Goal: Transaction & Acquisition: Book appointment/travel/reservation

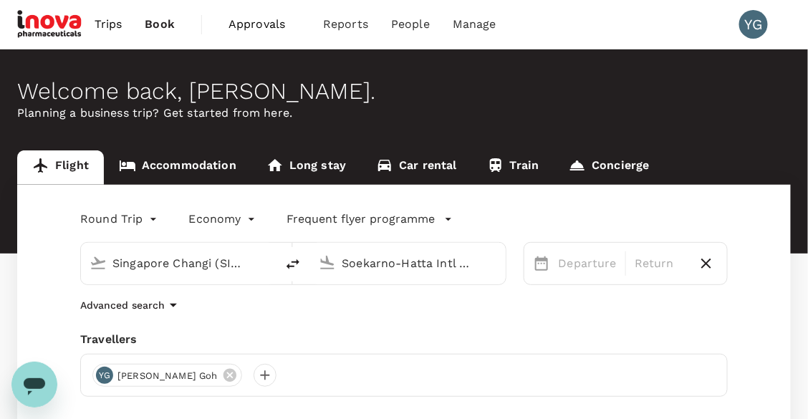
click at [211, 165] on link "Accommodation" at bounding box center [178, 167] width 148 height 34
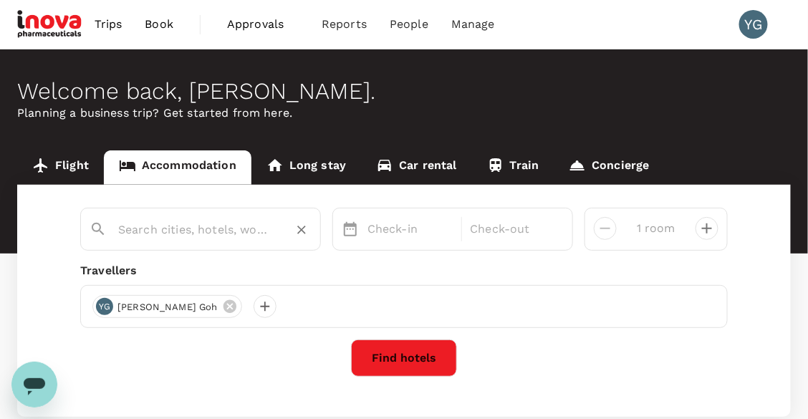
click at [266, 228] on input "text" at bounding box center [194, 229] width 153 height 22
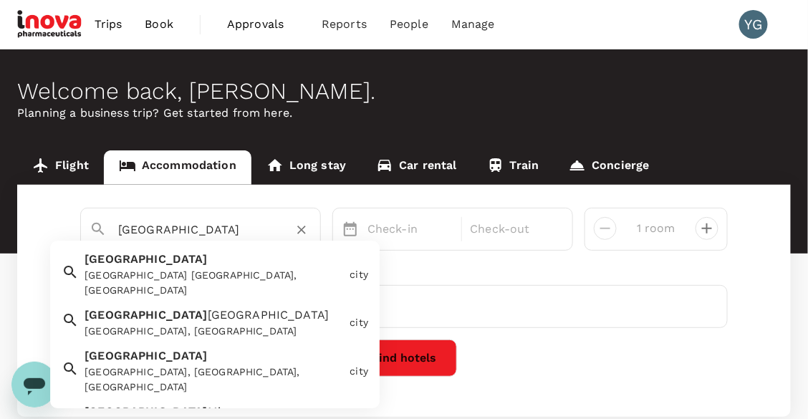
click at [207, 271] on div "Sydney NSW, Australia" at bounding box center [213, 284] width 259 height 30
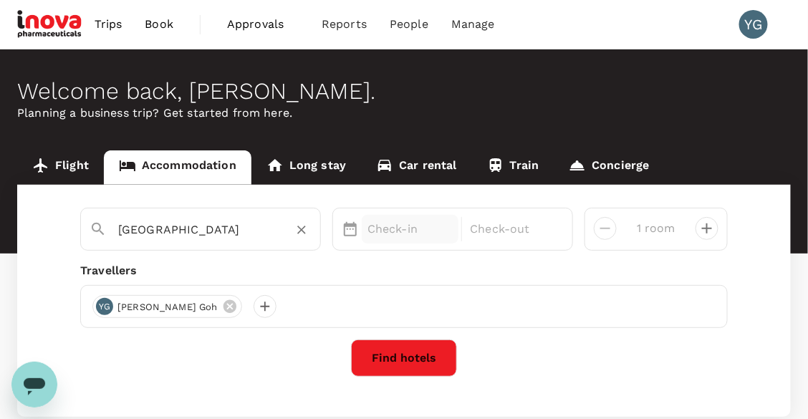
type input "Sydney"
click at [395, 230] on p "Check-in" at bounding box center [409, 229] width 85 height 17
click at [408, 228] on p "Check-in" at bounding box center [409, 229] width 85 height 17
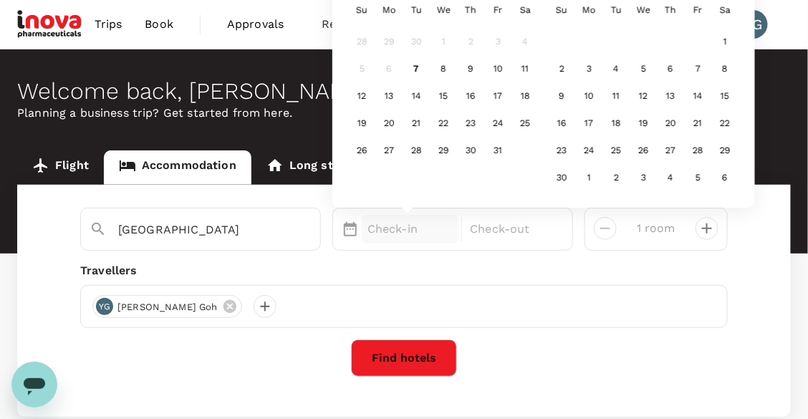
click at [532, 384] on div "Sydney Check-in Next Month October 2025 Su Mo Tu We Th Fr Sa 28 29 30 1 2 3 4 5…" at bounding box center [403, 301] width 773 height 232
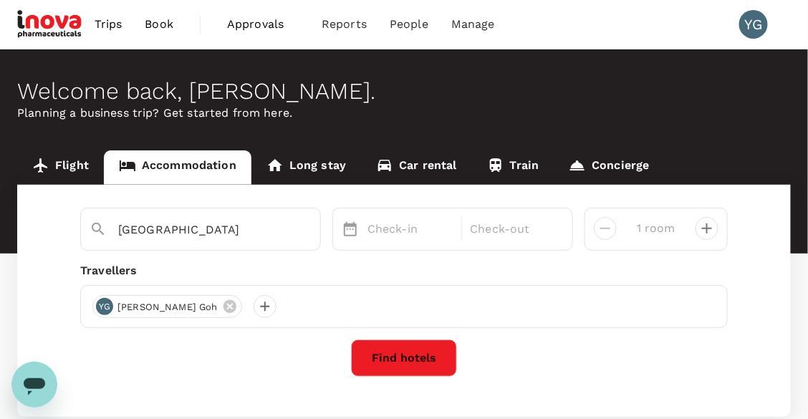
click at [392, 357] on button "Find hotels" at bounding box center [404, 357] width 106 height 37
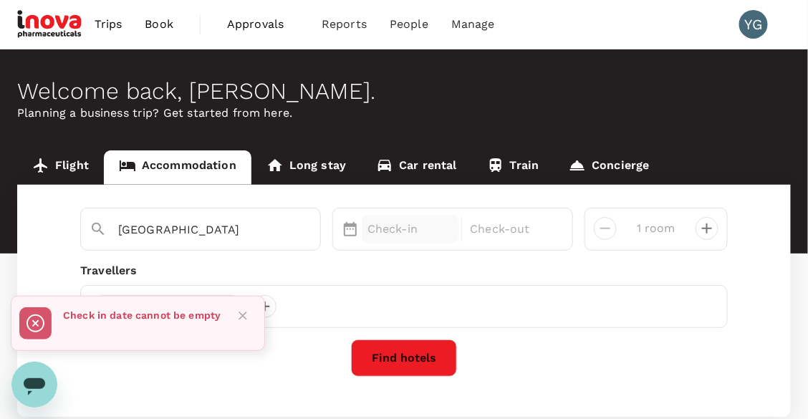
click at [377, 226] on p "Check-in" at bounding box center [409, 229] width 85 height 17
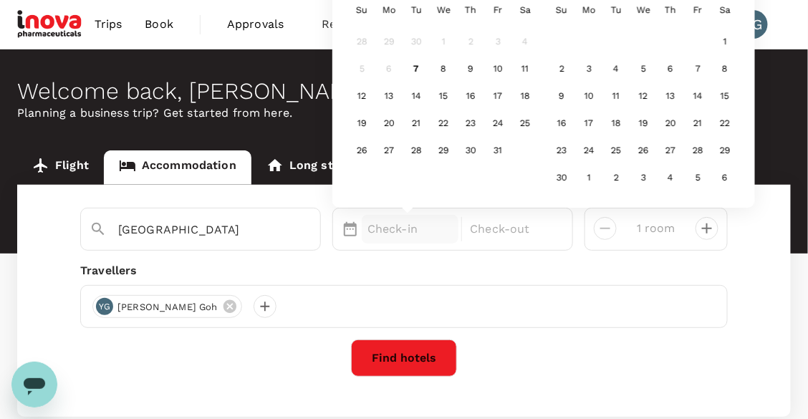
click at [745, 100] on div "Next Month October 2025 Su Mo Tu We Th Fr Sa 28 29 30 1 2 3 4 5 6 7 8 9 10 11 1…" at bounding box center [543, 86] width 422 height 241
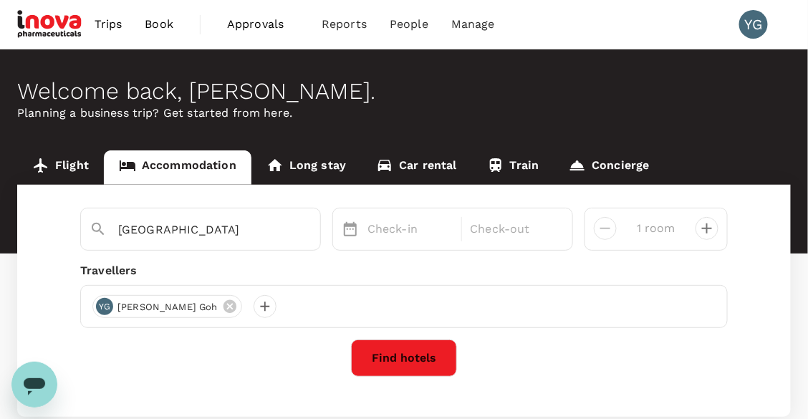
click at [527, 342] on div "Find hotels" at bounding box center [403, 357] width 647 height 37
click at [410, 238] on div "Check-in" at bounding box center [410, 229] width 97 height 29
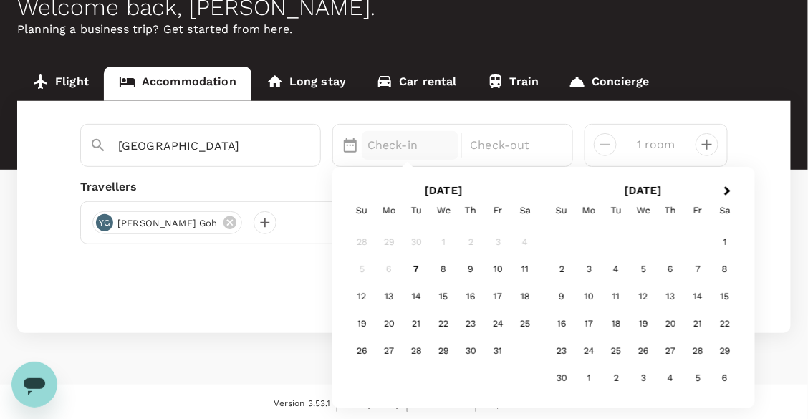
scroll to position [86, 0]
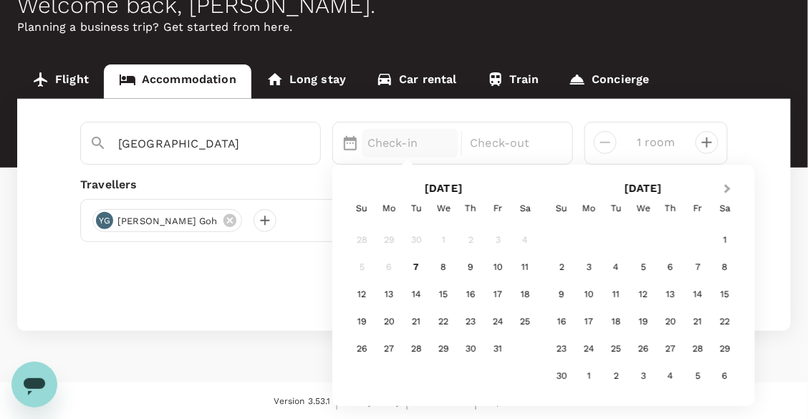
click at [728, 188] on span "Next Month" at bounding box center [728, 189] width 0 height 16
click at [561, 352] on div "28" at bounding box center [561, 349] width 27 height 27
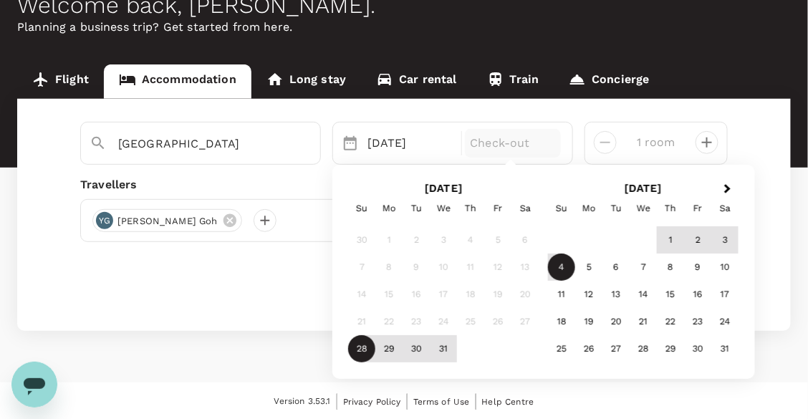
click at [563, 267] on div "4" at bounding box center [561, 267] width 27 height 27
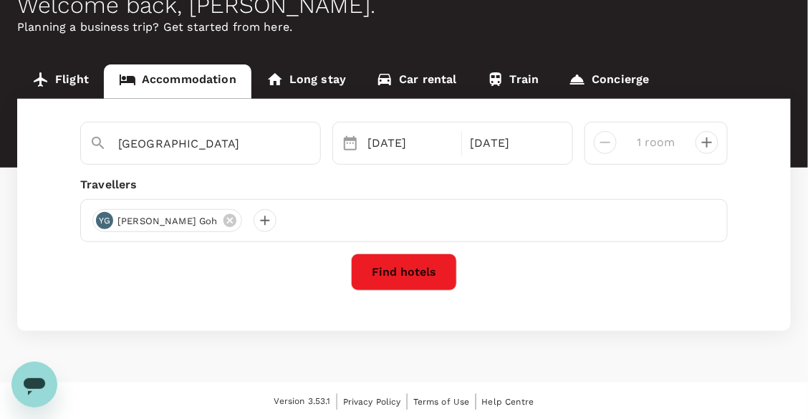
click at [408, 268] on button "Find hotels" at bounding box center [404, 271] width 106 height 37
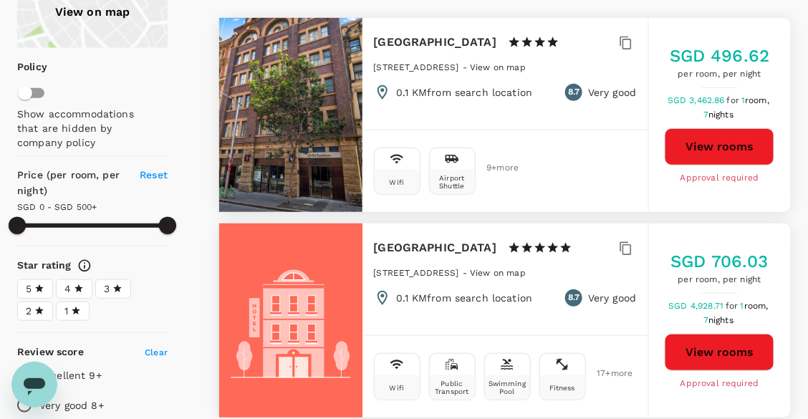
scroll to position [87, 0]
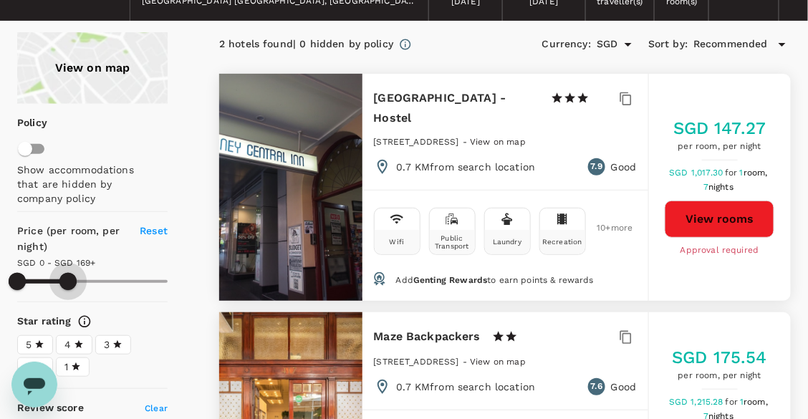
drag, startPoint x: 171, startPoint y: 277, endPoint x: 68, endPoint y: 284, distance: 103.3
click at [68, 284] on span at bounding box center [67, 281] width 17 height 17
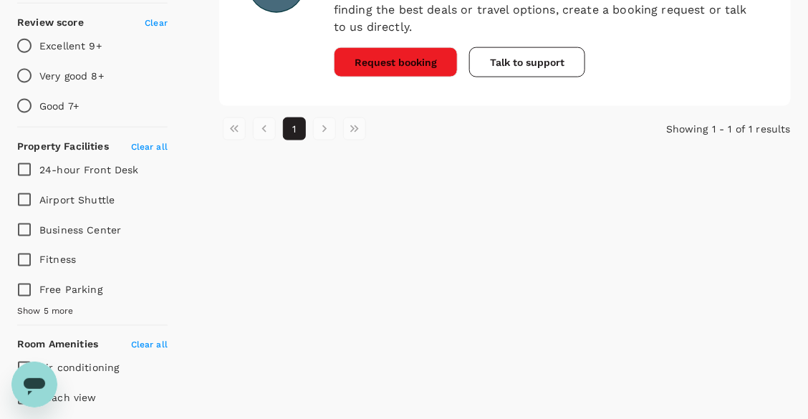
scroll to position [0, 0]
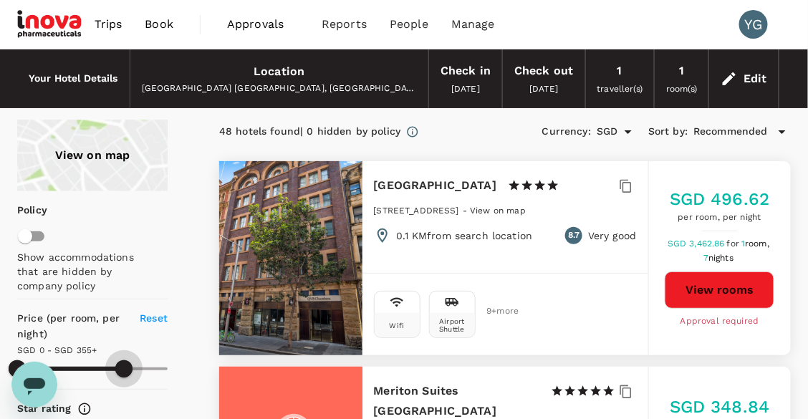
drag, startPoint x: 74, startPoint y: 365, endPoint x: 124, endPoint y: 371, distance: 49.7
click at [124, 371] on span at bounding box center [123, 368] width 17 height 17
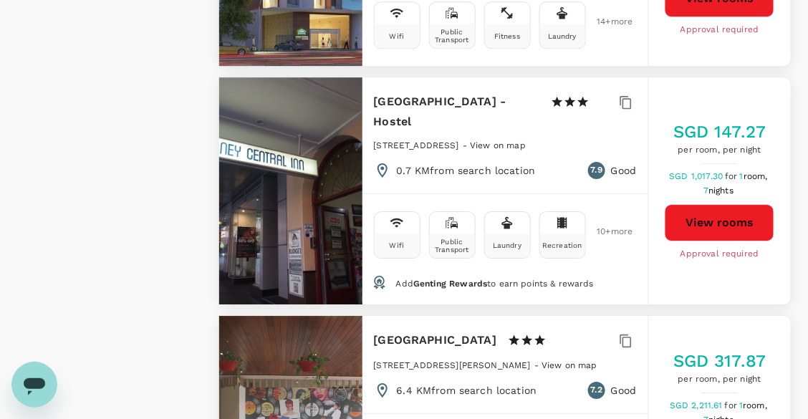
scroll to position [2489, 0]
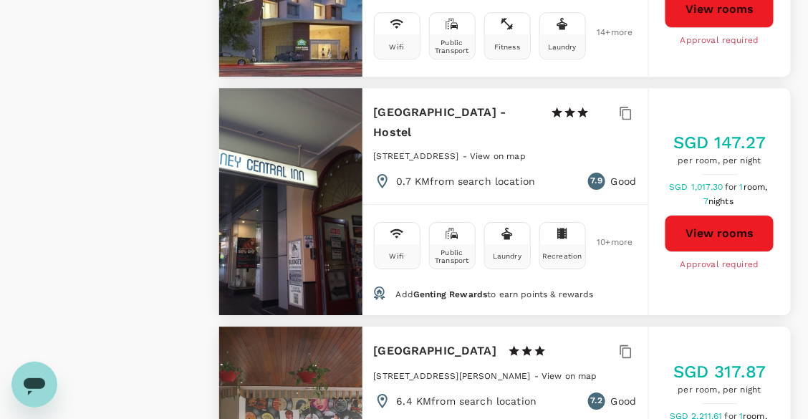
click at [327, 179] on div at bounding box center [290, 201] width 143 height 227
click at [290, 133] on div at bounding box center [290, 201] width 143 height 227
click at [696, 215] on button "View rooms" at bounding box center [720, 233] width 110 height 37
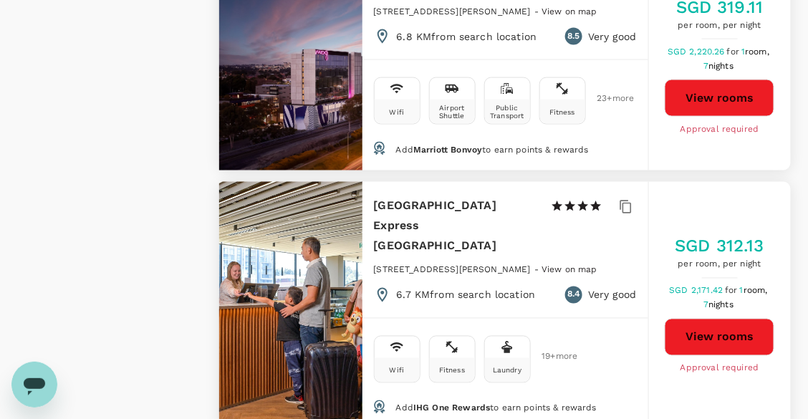
scroll to position [1845, 0]
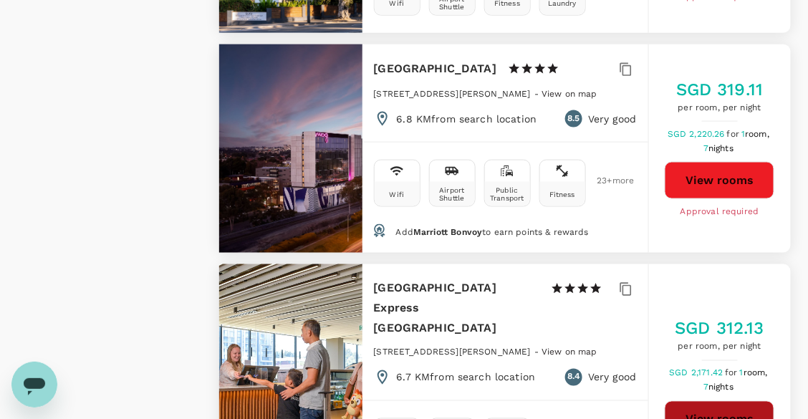
click at [705, 401] on button "View rooms" at bounding box center [720, 419] width 110 height 37
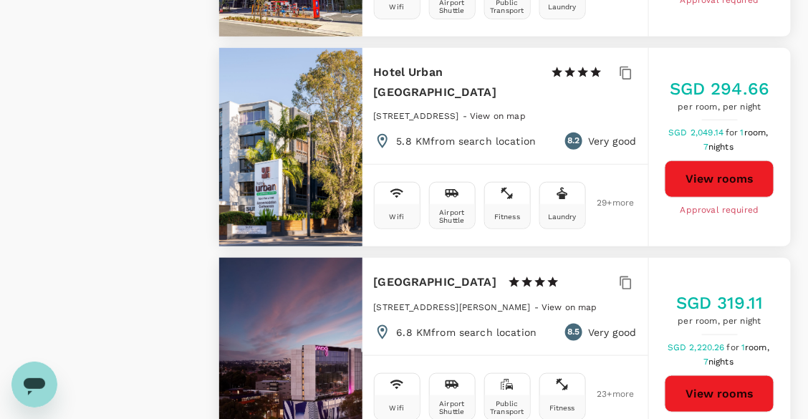
scroll to position [1630, 0]
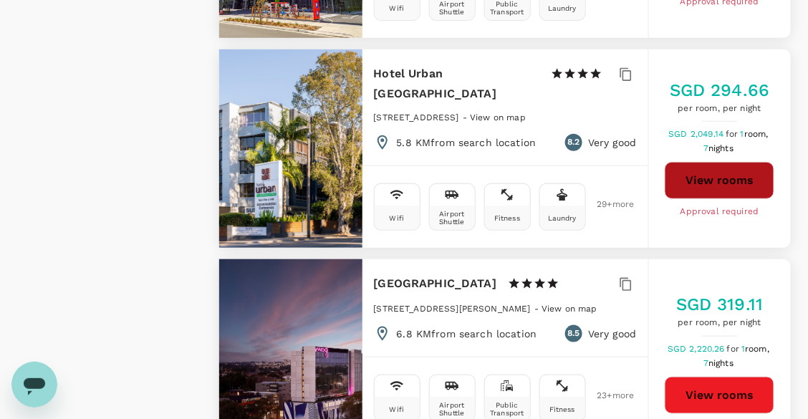
click at [732, 165] on button "View rooms" at bounding box center [720, 180] width 110 height 37
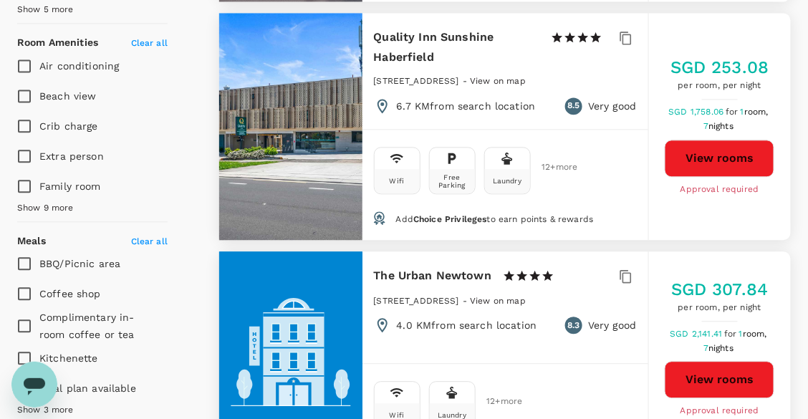
scroll to position [699, 0]
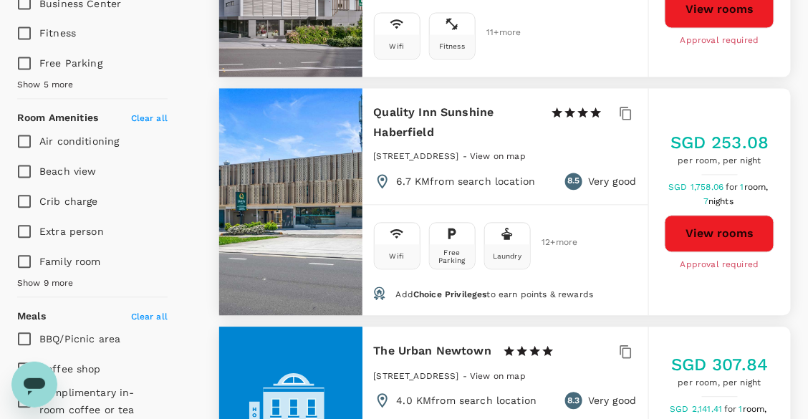
click at [717, 228] on button "View rooms" at bounding box center [720, 234] width 110 height 37
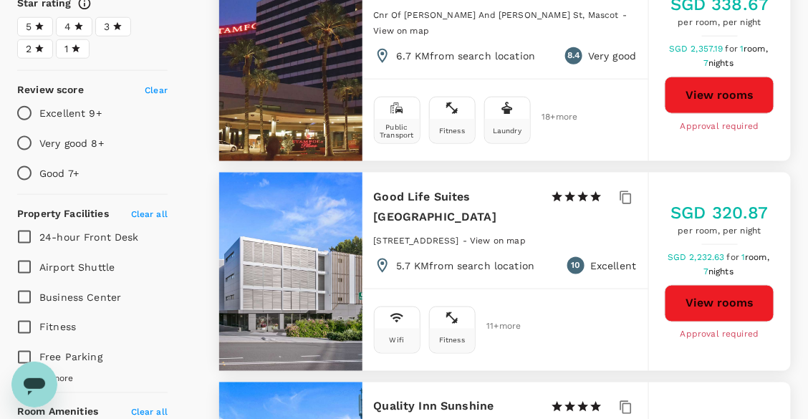
scroll to position [341, 0]
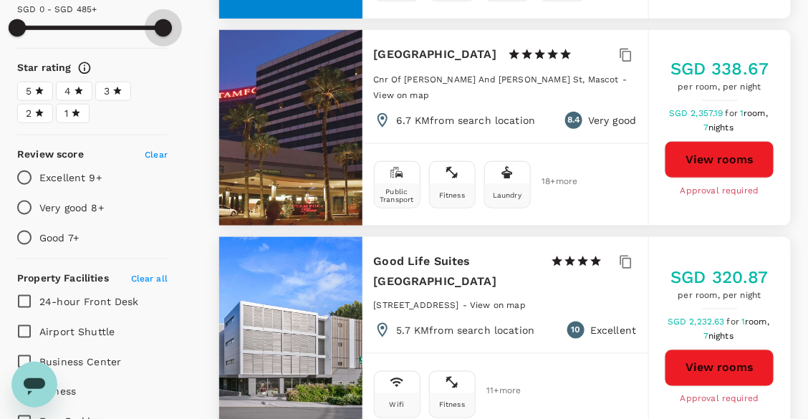
type input "500"
drag, startPoint x: 140, startPoint y: 24, endPoint x: 168, endPoint y: 27, distance: 28.1
click at [168, 27] on span at bounding box center [163, 27] width 17 height 17
drag, startPoint x: 168, startPoint y: 27, endPoint x: 193, endPoint y: 29, distance: 24.4
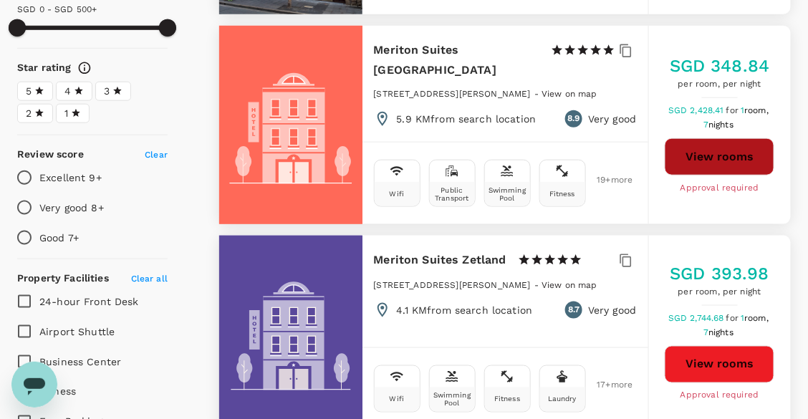
click at [715, 153] on button "View rooms" at bounding box center [720, 156] width 110 height 37
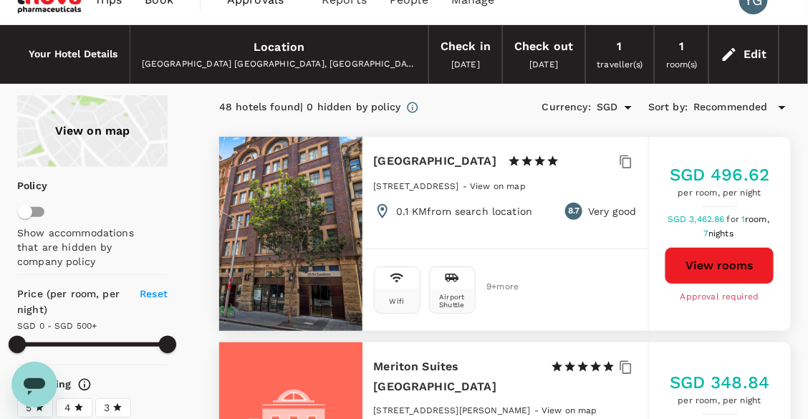
scroll to position [0, 0]
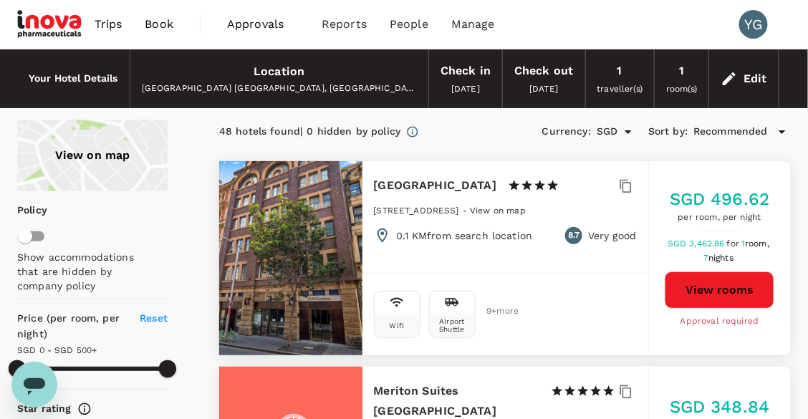
click at [112, 27] on span "Trips" at bounding box center [109, 24] width 28 height 17
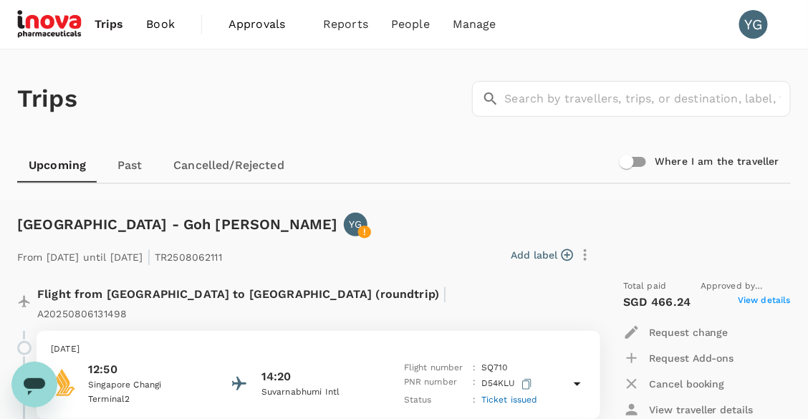
click at [761, 299] on span "View details" at bounding box center [764, 302] width 53 height 17
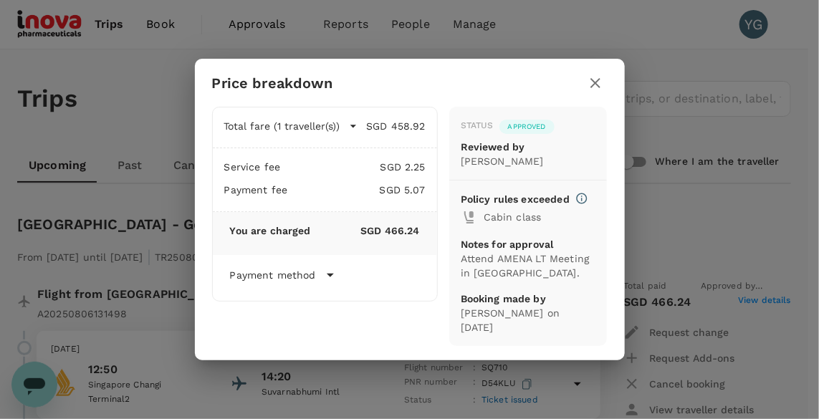
click at [598, 82] on icon "button" at bounding box center [594, 82] width 17 height 17
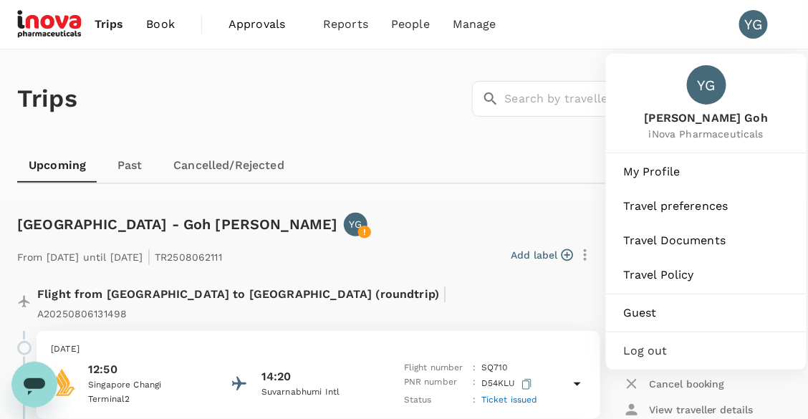
click at [735, 21] on li "YG" at bounding box center [759, 24] width 63 height 49
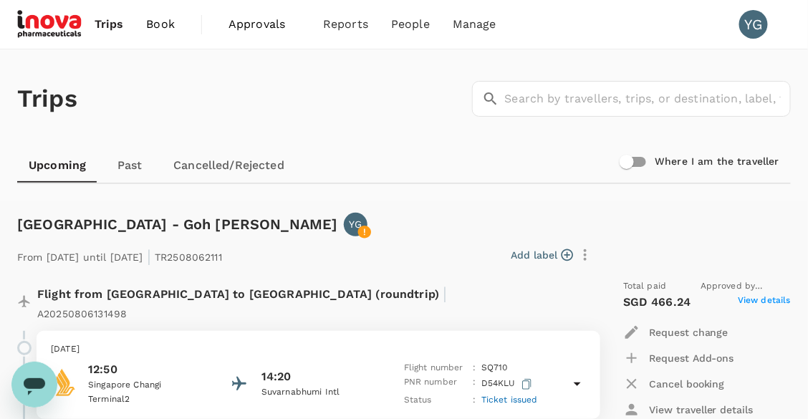
click at [748, 21] on div "YG" at bounding box center [753, 24] width 29 height 29
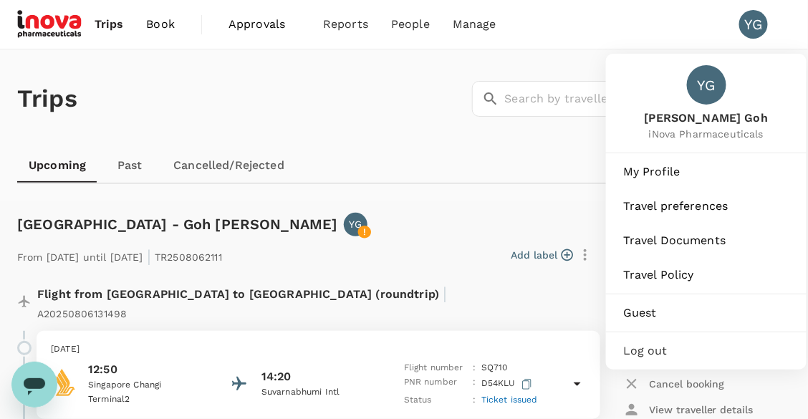
click at [749, 16] on div "YG" at bounding box center [753, 24] width 29 height 29
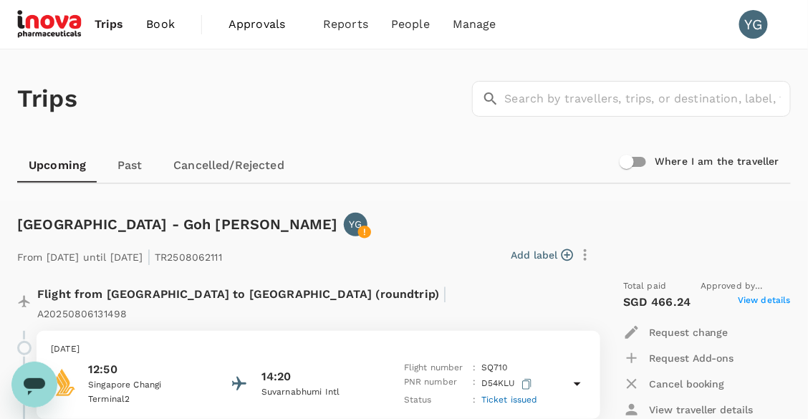
click at [748, 23] on div "YG" at bounding box center [753, 24] width 29 height 29
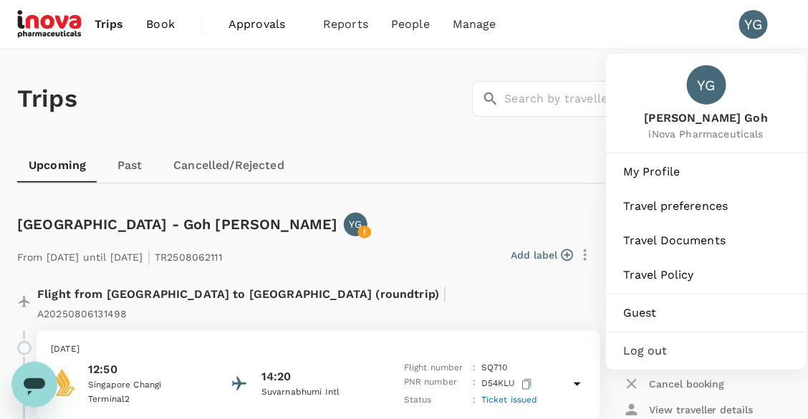
click at [750, 19] on div "YG" at bounding box center [753, 24] width 29 height 29
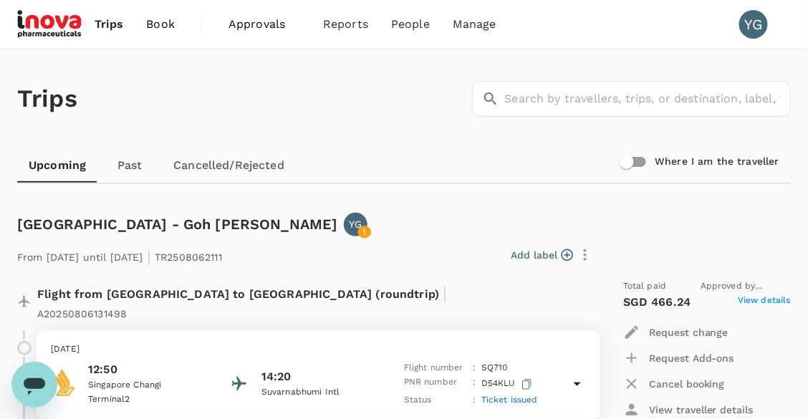
click at [761, 32] on div "YG" at bounding box center [753, 24] width 29 height 29
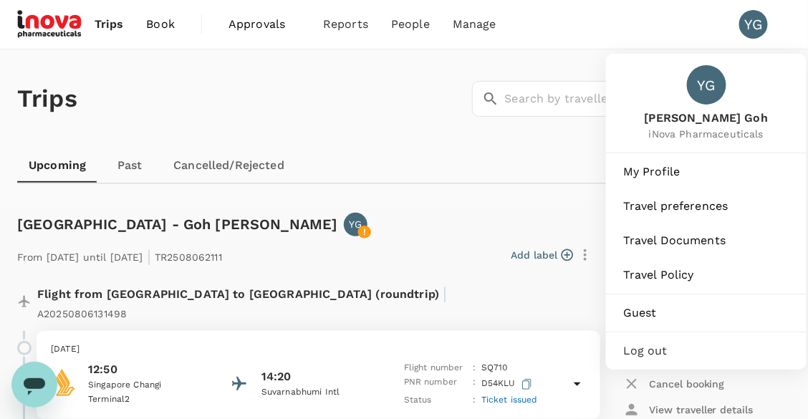
click at [656, 354] on span "Log out" at bounding box center [706, 350] width 166 height 17
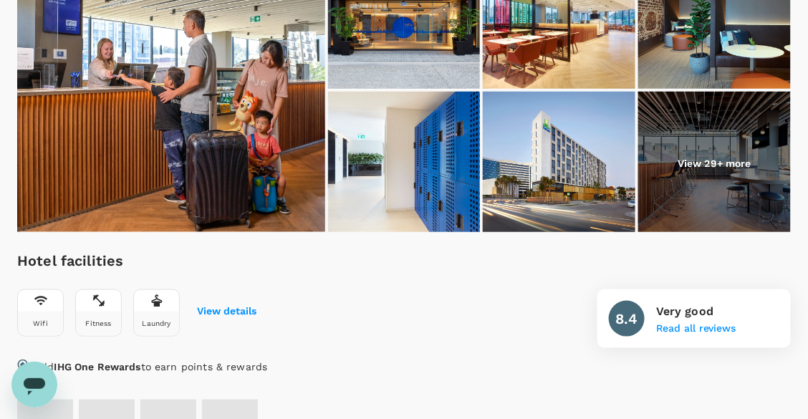
scroll to position [281, 0]
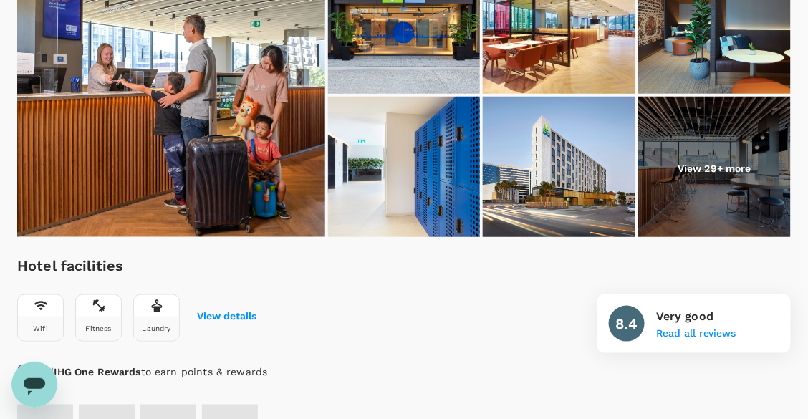
click at [655, 164] on img at bounding box center [714, 168] width 153 height 143
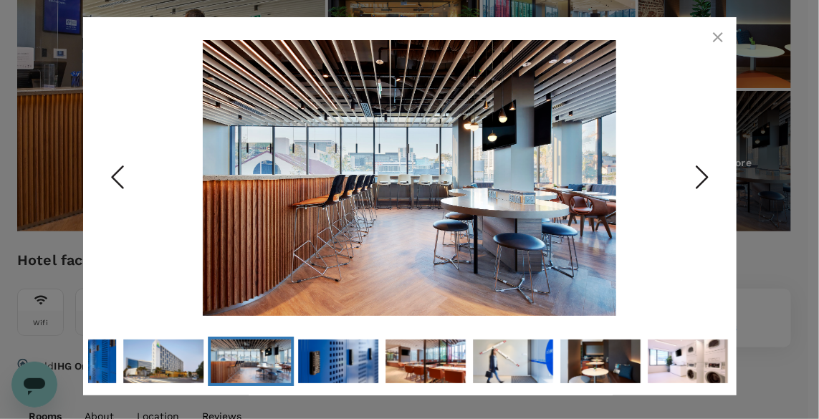
click at [693, 177] on icon "Next Slide" at bounding box center [701, 176] width 43 height 43
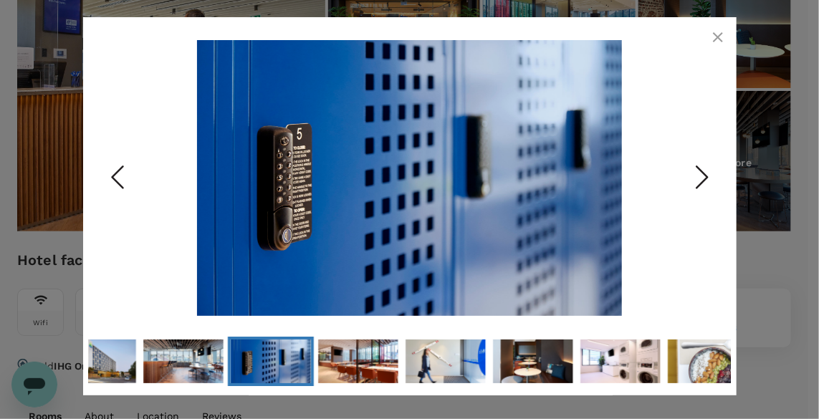
click at [693, 177] on icon "Next Slide" at bounding box center [701, 176] width 43 height 43
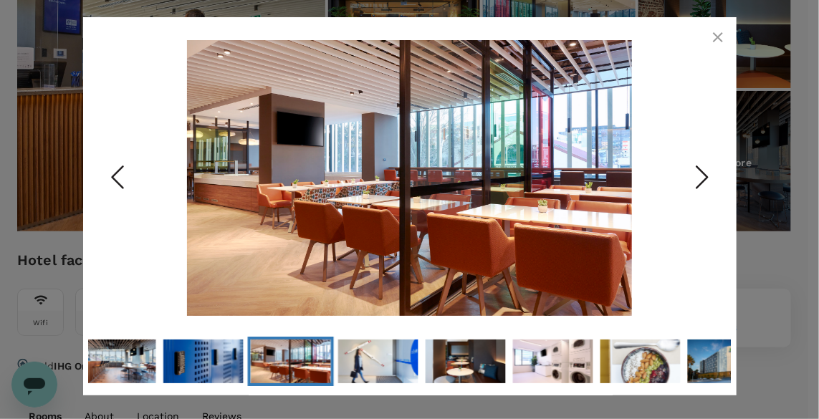
click at [693, 177] on icon "Next Slide" at bounding box center [701, 176] width 43 height 43
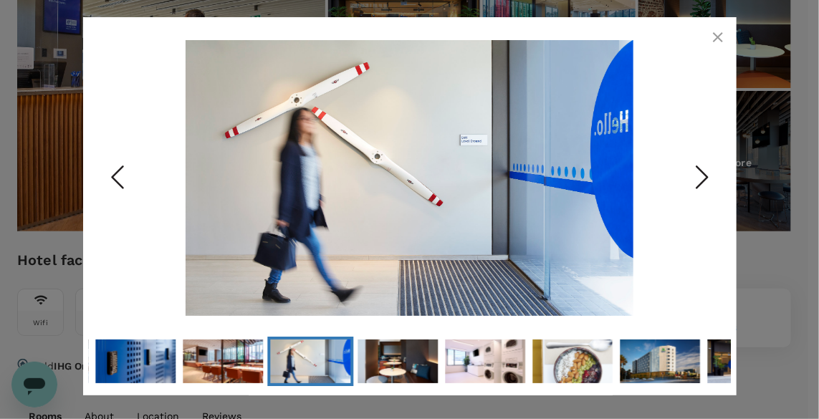
click at [693, 177] on icon "Next Slide" at bounding box center [701, 176] width 43 height 43
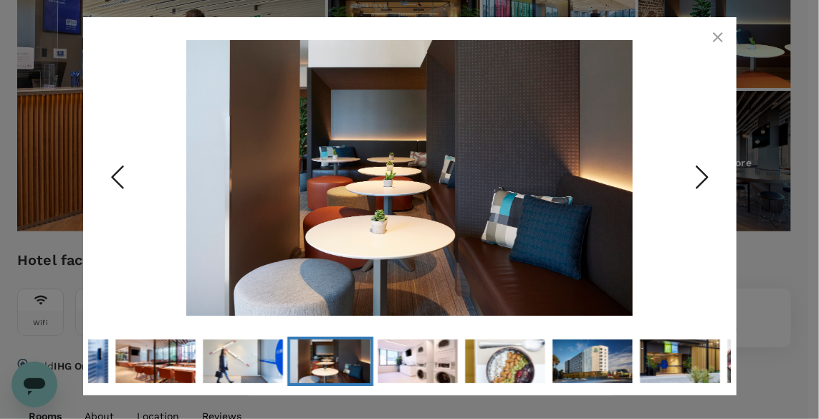
click at [693, 177] on icon "Next Slide" at bounding box center [701, 176] width 43 height 43
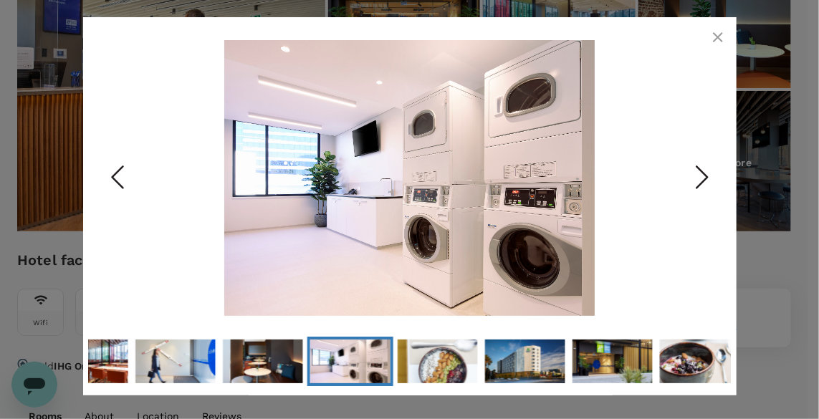
click at [693, 177] on icon "Next Slide" at bounding box center [701, 176] width 43 height 43
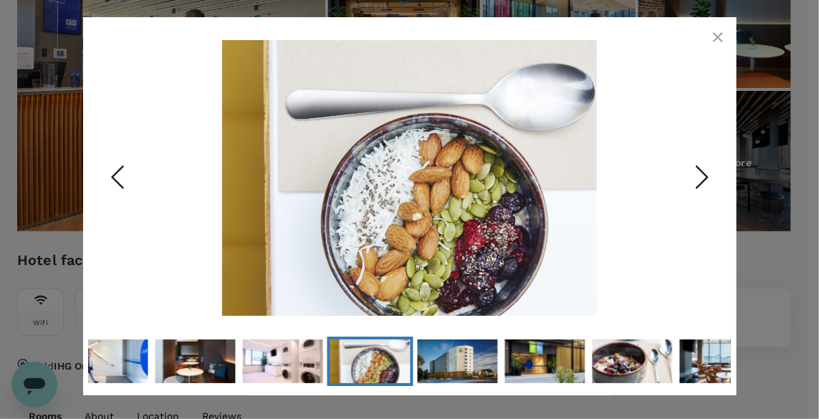
click at [693, 177] on icon "Next Slide" at bounding box center [701, 176] width 43 height 43
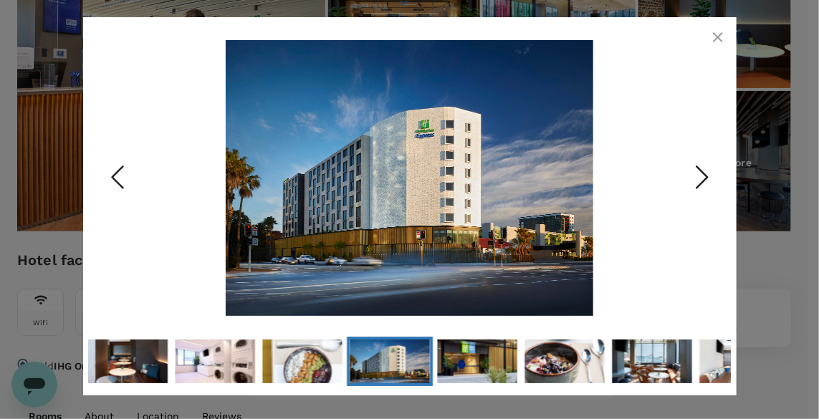
click at [693, 177] on icon "Next Slide" at bounding box center [701, 176] width 43 height 43
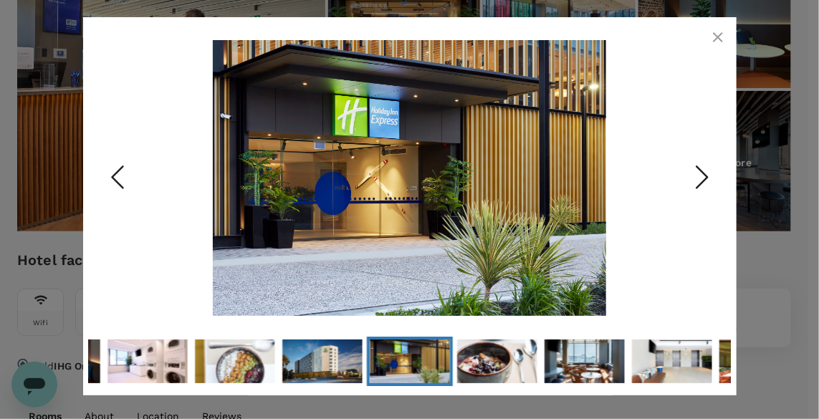
click at [693, 177] on icon "Next Slide" at bounding box center [701, 176] width 43 height 43
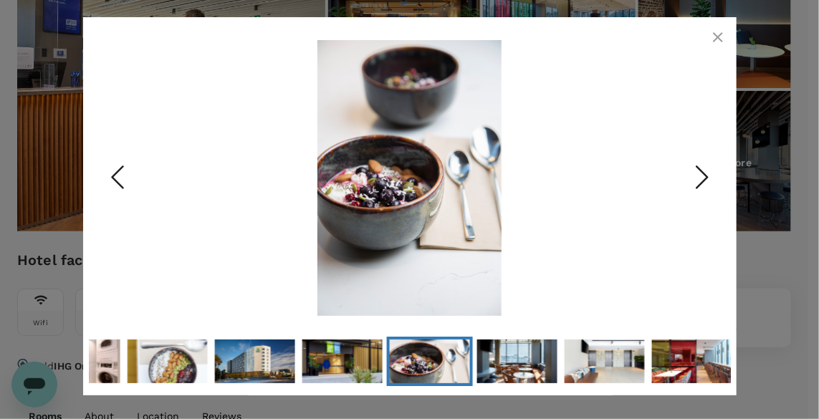
click at [693, 177] on icon "Next Slide" at bounding box center [701, 176] width 43 height 43
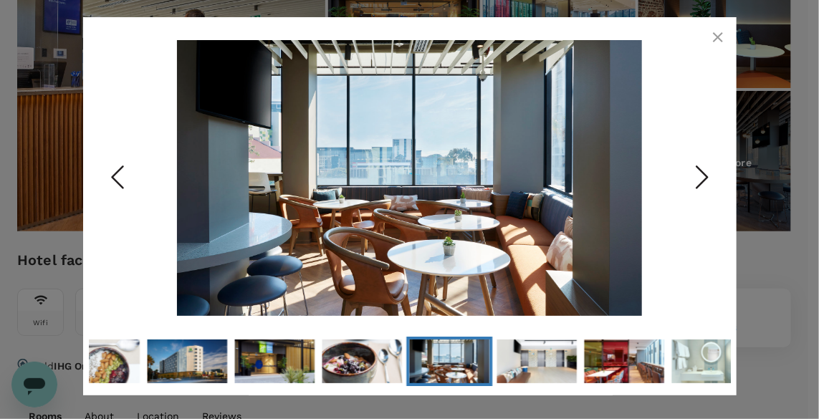
click at [693, 177] on icon "Next Slide" at bounding box center [701, 176] width 43 height 43
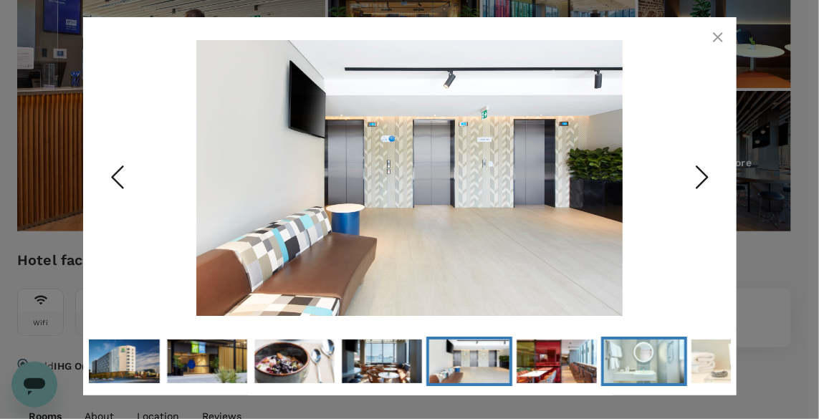
click at [622, 366] on img "Go to Slide 20" at bounding box center [644, 361] width 80 height 54
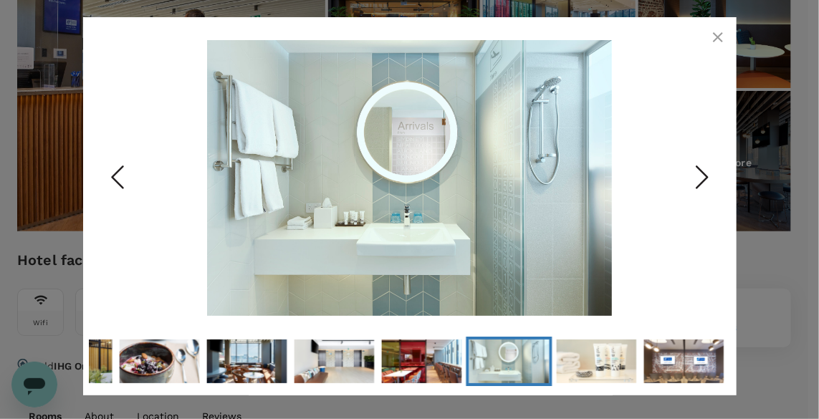
click at [704, 177] on icon "Next Slide" at bounding box center [701, 176] width 43 height 43
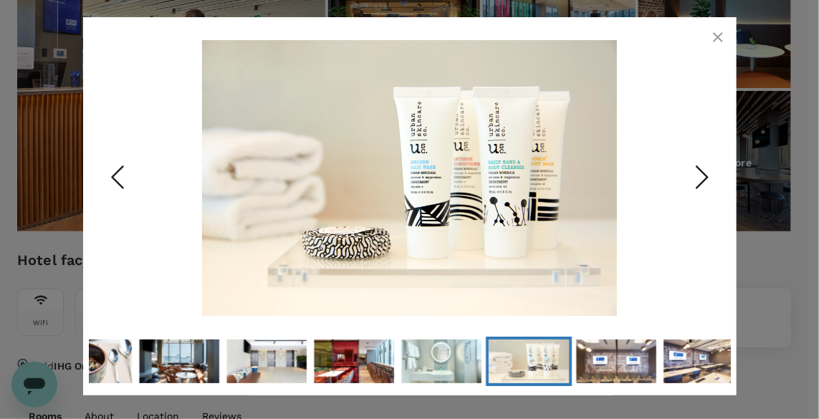
click at [704, 177] on icon "Next Slide" at bounding box center [701, 176] width 43 height 43
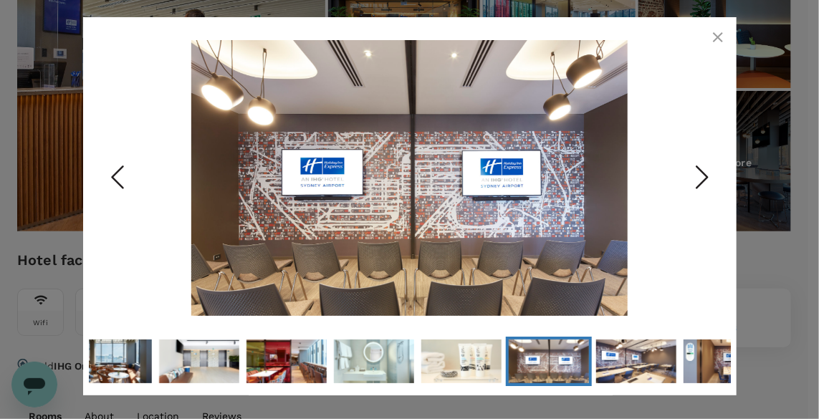
click at [704, 177] on icon "Next Slide" at bounding box center [701, 176] width 43 height 43
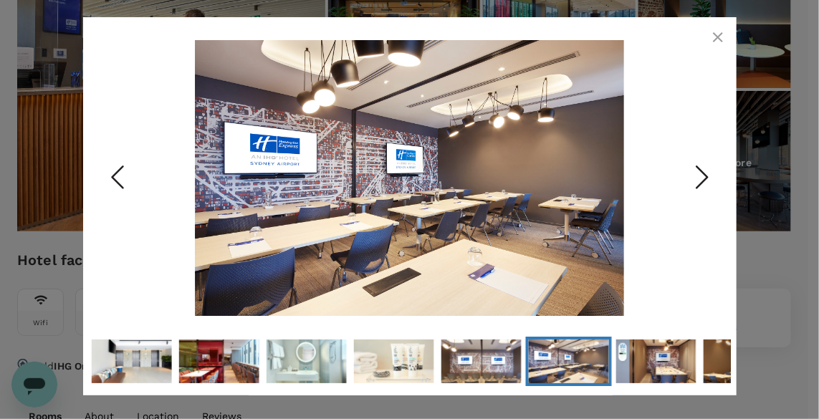
click at [699, 175] on icon "Next Slide" at bounding box center [701, 176] width 43 height 43
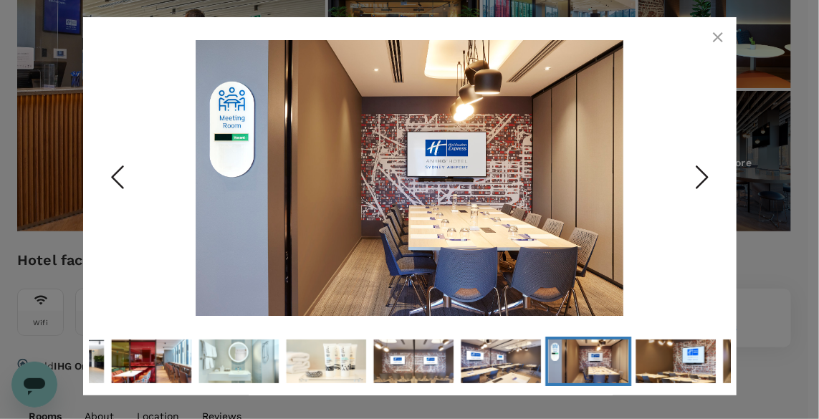
click at [717, 27] on button "button" at bounding box center [717, 37] width 29 height 29
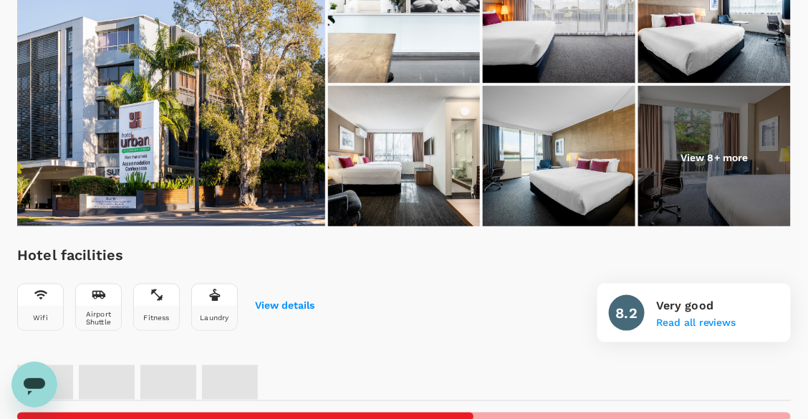
scroll to position [281, 0]
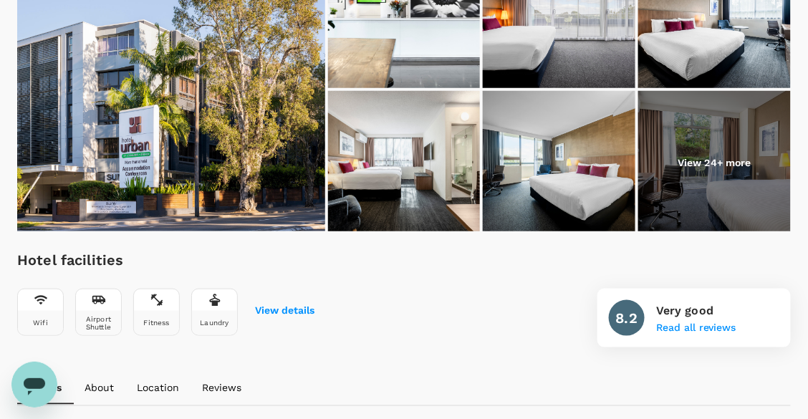
click at [671, 164] on img at bounding box center [714, 162] width 153 height 143
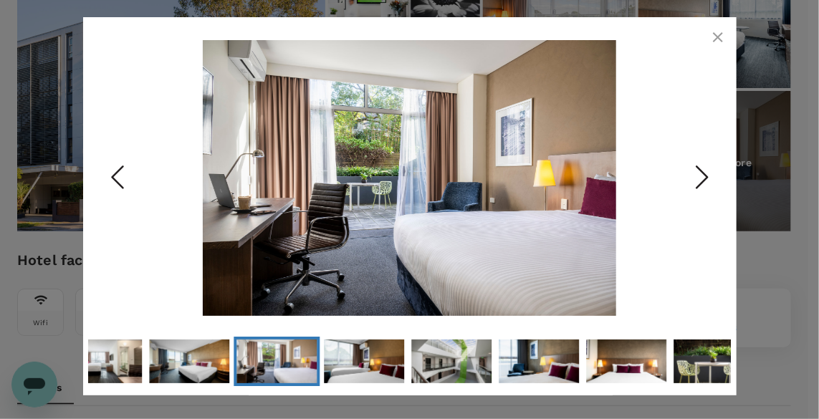
click at [702, 175] on icon "Next Slide" at bounding box center [701, 176] width 43 height 43
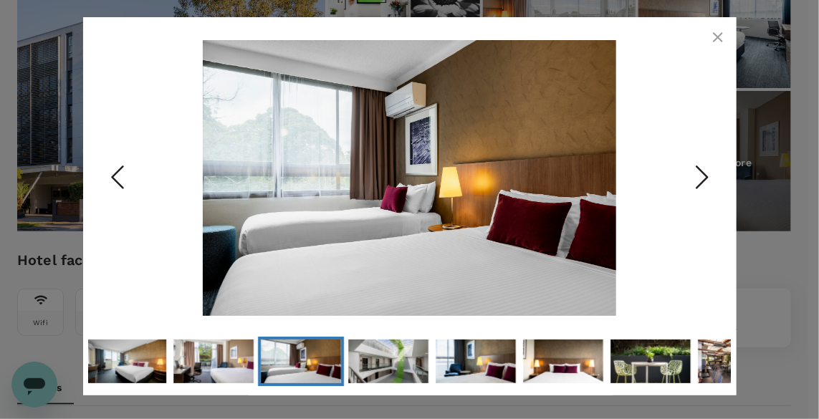
click at [702, 175] on icon "Next Slide" at bounding box center [701, 176] width 43 height 43
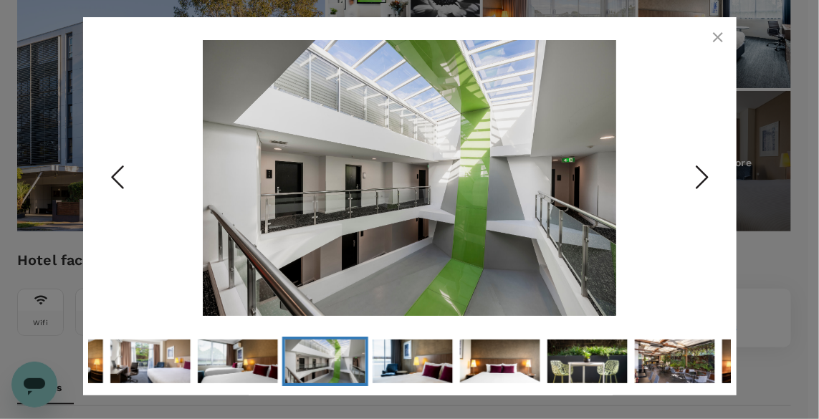
click at [702, 175] on icon "Next Slide" at bounding box center [701, 176] width 43 height 43
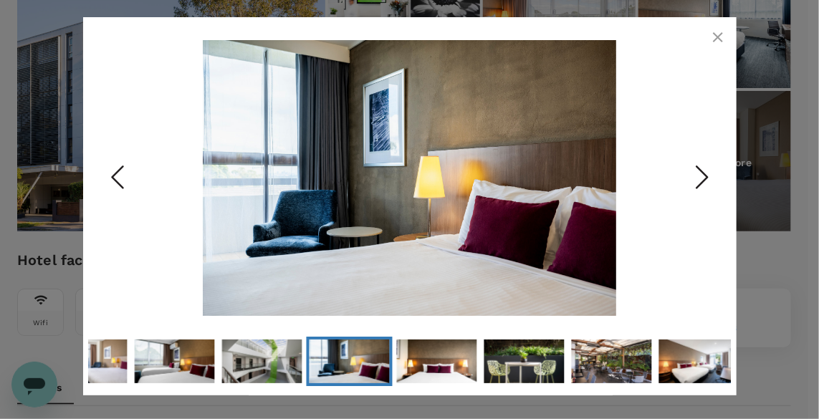
click at [702, 175] on icon "Next Slide" at bounding box center [701, 176] width 43 height 43
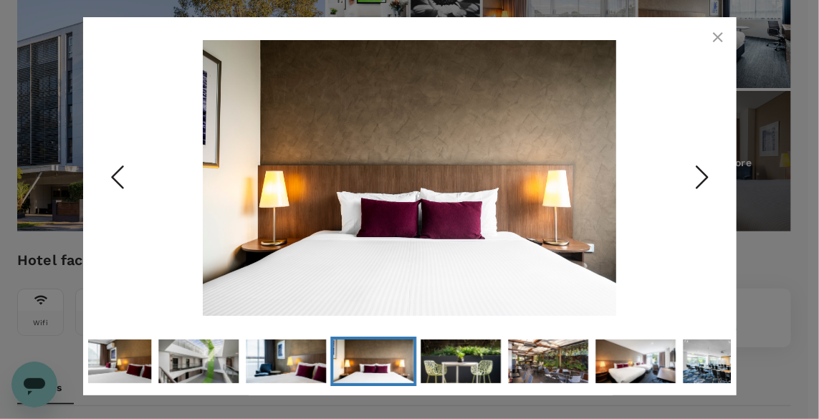
click at [716, 37] on icon "button" at bounding box center [717, 37] width 17 height 17
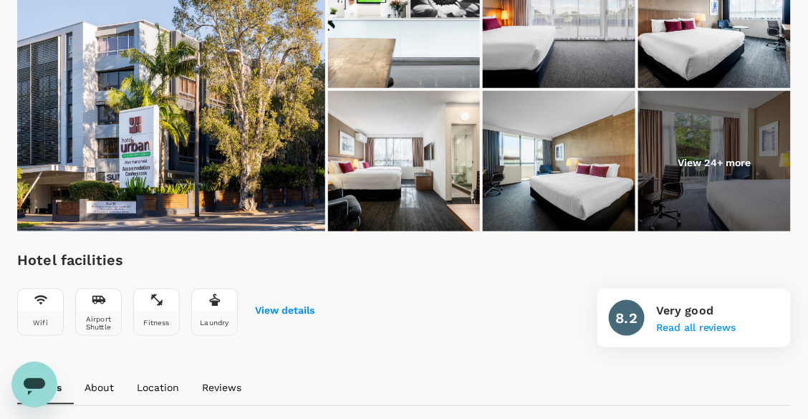
scroll to position [0, 0]
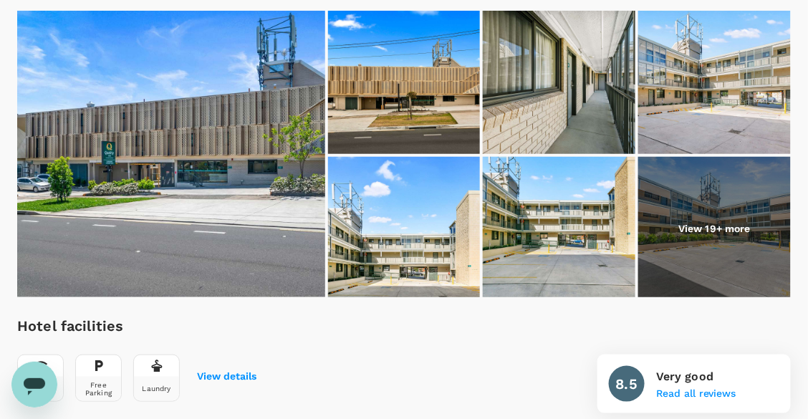
scroll to position [209, 0]
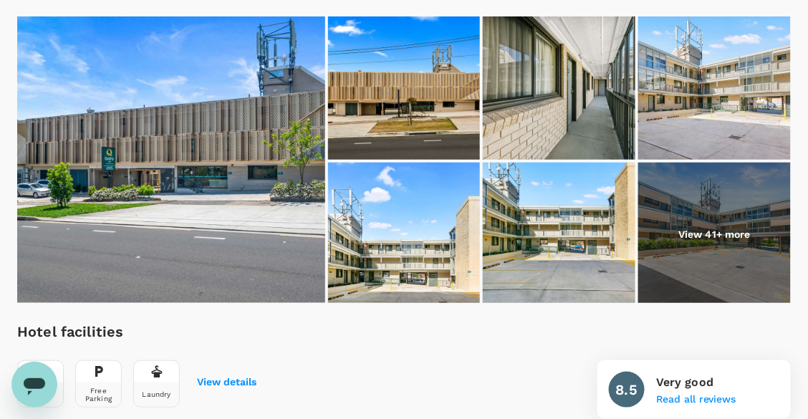
click at [713, 228] on p "View 41+ more" at bounding box center [714, 234] width 72 height 14
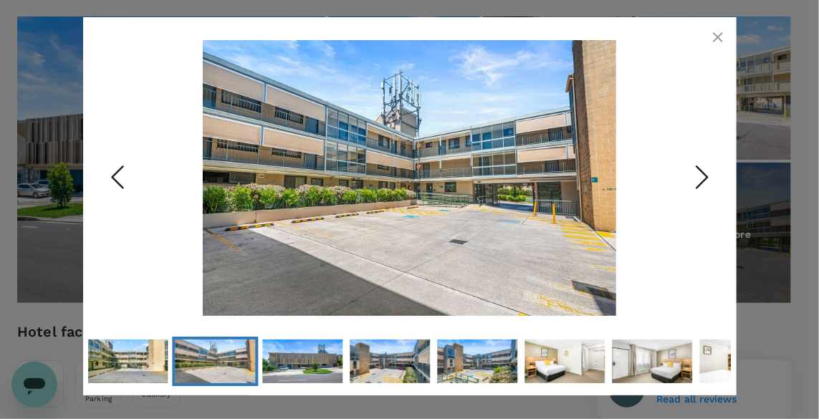
click at [702, 180] on icon "Next Slide" at bounding box center [701, 176] width 43 height 43
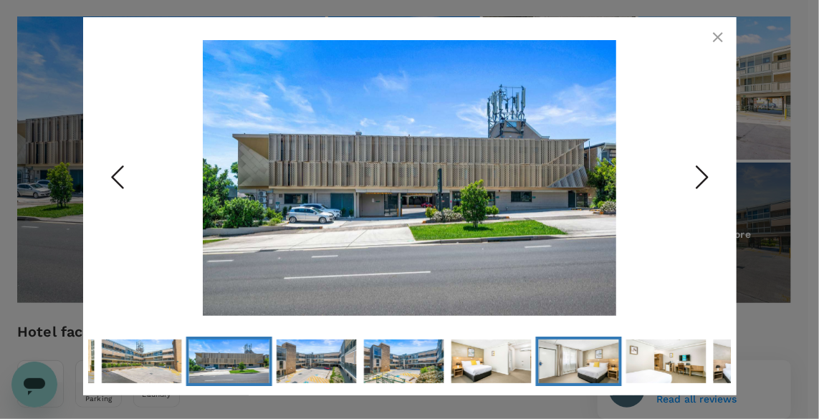
click at [591, 354] on img "Go to Slide 12" at bounding box center [578, 361] width 80 height 54
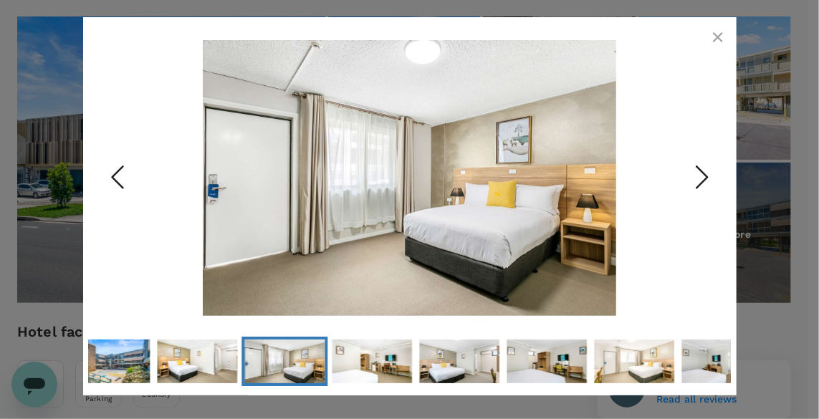
click at [715, 38] on icon "button" at bounding box center [717, 37] width 17 height 17
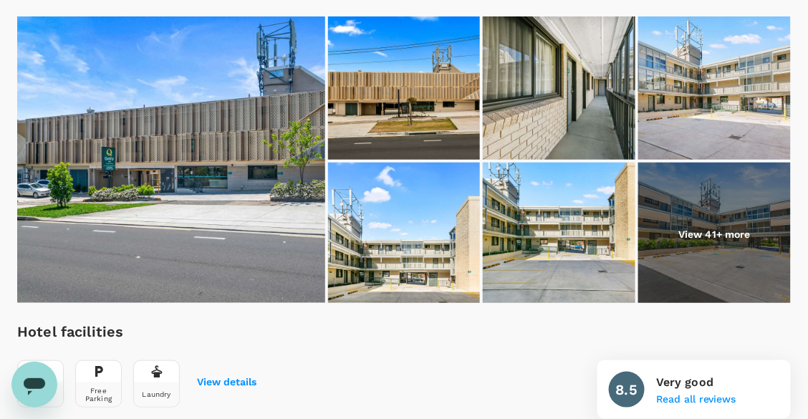
scroll to position [0, 0]
